Goal: Task Accomplishment & Management: Manage account settings

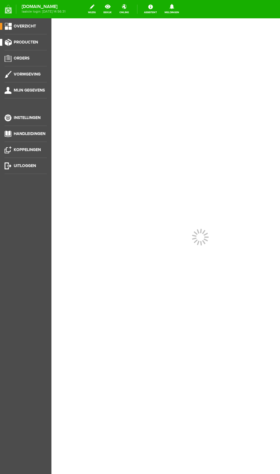
click at [37, 45] on link "Producten" at bounding box center [23, 42] width 47 height 7
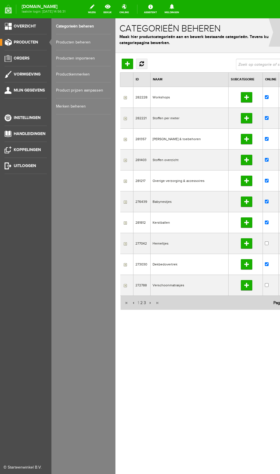
click at [89, 43] on link "Producten beheren" at bounding box center [83, 42] width 55 height 16
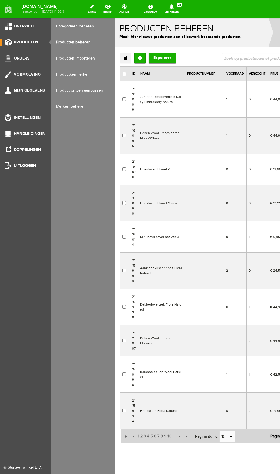
click at [160, 104] on td "Junior dekbedovertrek Daisy Embroidery naturel" at bounding box center [161, 99] width 47 height 36
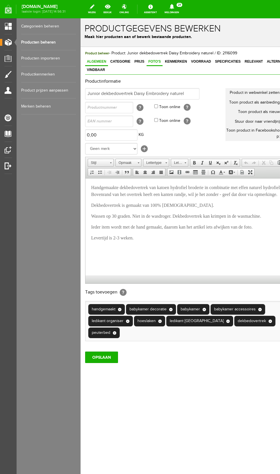
click at [151, 61] on span "Foto's" at bounding box center [155, 62] width 16 height 4
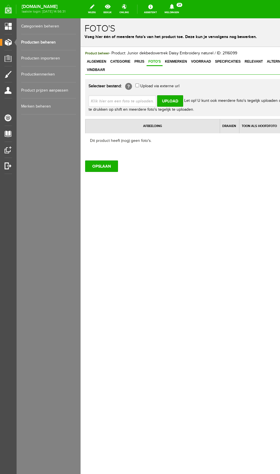
click at [141, 95] on input "file" at bounding box center [125, 100] width 72 height 11
type input "C:\fakepath\Screenshot_20251011_174643_Instagram.jpg"
type input "Screenshot_20251011_174643_Instagram.jpg"
click at [174, 96] on input "Upload" at bounding box center [170, 100] width 26 height 11
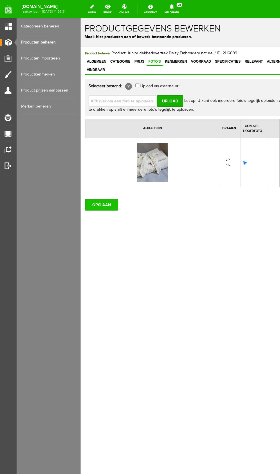
click at [106, 199] on input "OPSLAAN" at bounding box center [101, 204] width 33 height 11
click at [49, 42] on link "Producten beheren" at bounding box center [48, 42] width 55 height 16
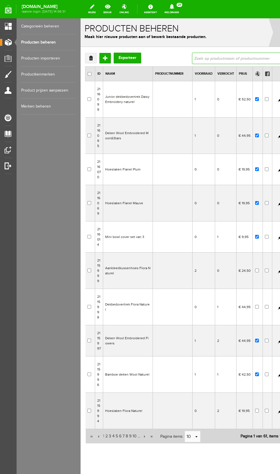
click at [232, 58] on input "text" at bounding box center [236, 58] width 89 height 11
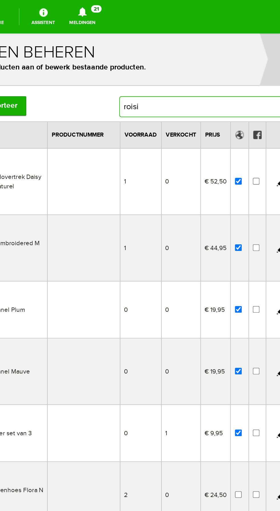
type input "roisi"
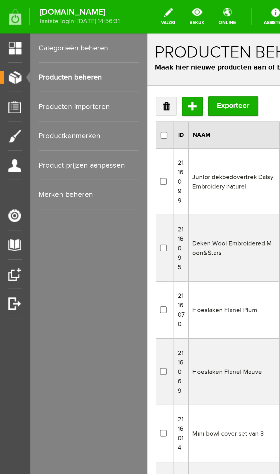
click at [53, 42] on link "Producten beheren" at bounding box center [48, 42] width 55 height 16
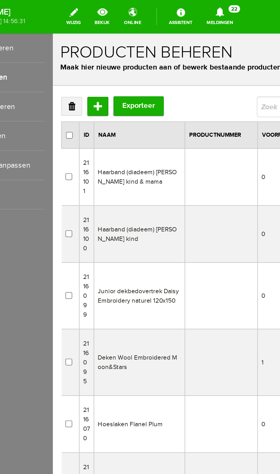
click at [103, 110] on td "Haarband (diadeem) [PERSON_NAME] kind & mama" at bounding box center [100, 111] width 50 height 31
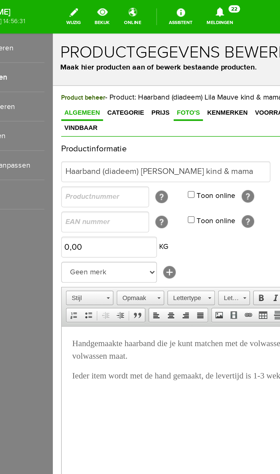
click at [123, 78] on span "Foto's" at bounding box center [127, 77] width 16 height 4
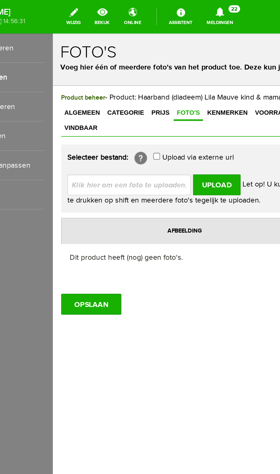
click at [109, 111] on input "file" at bounding box center [97, 115] width 72 height 11
type input "C:\fakepath\20251010_141833.jpg"
type input "20251010_141833.jpg"
click at [148, 110] on input "Upload" at bounding box center [142, 115] width 26 height 11
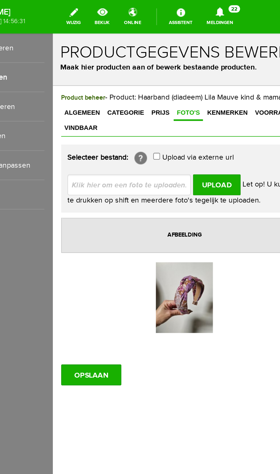
click at [113, 110] on input "file" at bounding box center [97, 115] width 72 height 11
type input "C:\fakepath\20251010_141826.jpg"
type input "20251010_141826.jpg"
click at [145, 113] on input "Upload" at bounding box center [142, 115] width 26 height 11
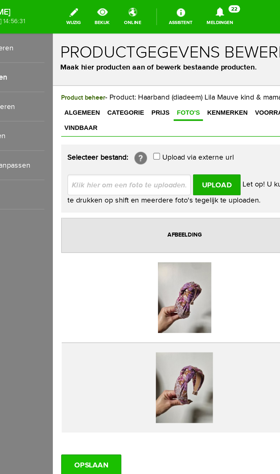
click at [66, 263] on input "OPSLAAN" at bounding box center [73, 268] width 33 height 11
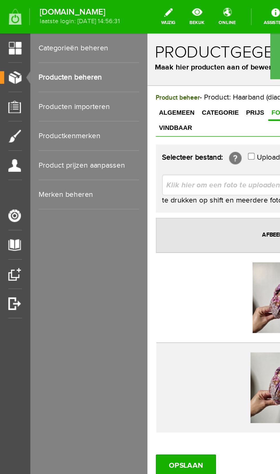
click at [53, 42] on link "Producten beheren" at bounding box center [48, 42] width 55 height 16
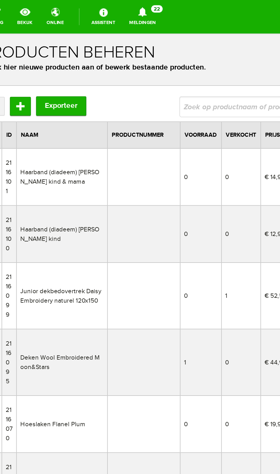
click at [41, 141] on td "Haarband (diadeem) [PERSON_NAME] kind" at bounding box center [23, 143] width 50 height 31
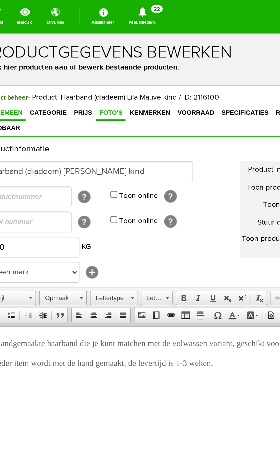
click at [44, 77] on span "Foto's" at bounding box center [49, 77] width 16 height 4
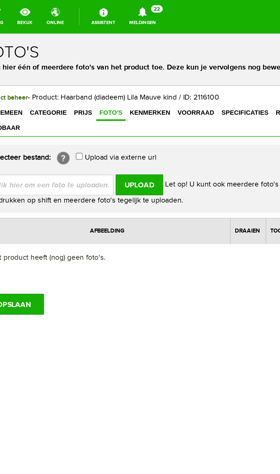
click at [37, 110] on input "file" at bounding box center [19, 115] width 72 height 11
type input "C:\fakepath\20251010_141850.jpg"
type input "20251010_141850.jpg"
click at [69, 110] on input "Upload" at bounding box center [65, 115] width 26 height 11
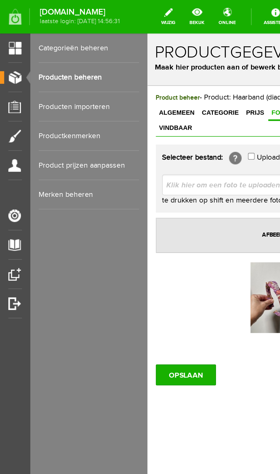
click at [41, 41] on link "Producten beheren" at bounding box center [48, 42] width 55 height 16
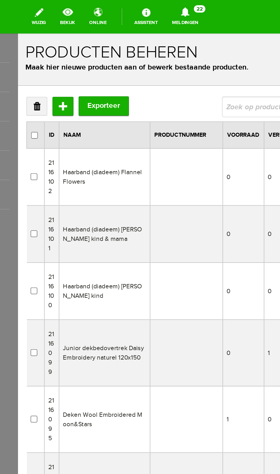
click at [74, 109] on td "Haarband (diadeem) Flannel Flowers" at bounding box center [66, 111] width 50 height 31
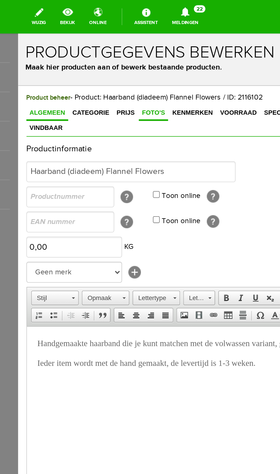
click at [88, 75] on span "Foto's" at bounding box center [92, 77] width 16 height 4
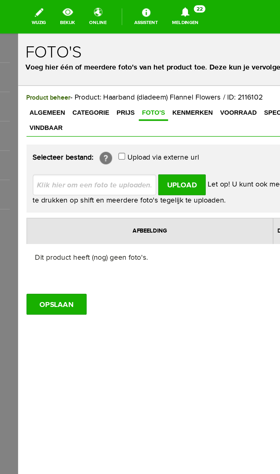
click at [76, 110] on input "file" at bounding box center [62, 115] width 72 height 11
type input "C:\fakepath\20250917_142030.jpg"
type input "20250917_142030.jpg"
click at [108, 110] on input "Upload" at bounding box center [108, 115] width 26 height 11
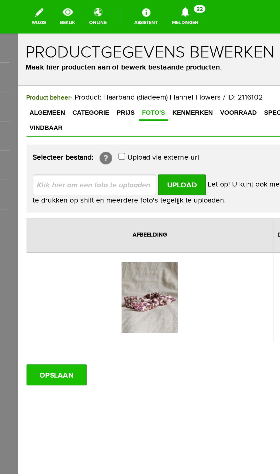
click at [46, 214] on input "OPSLAAN" at bounding box center [39, 219] width 33 height 11
